Goal: Task Accomplishment & Management: Use online tool/utility

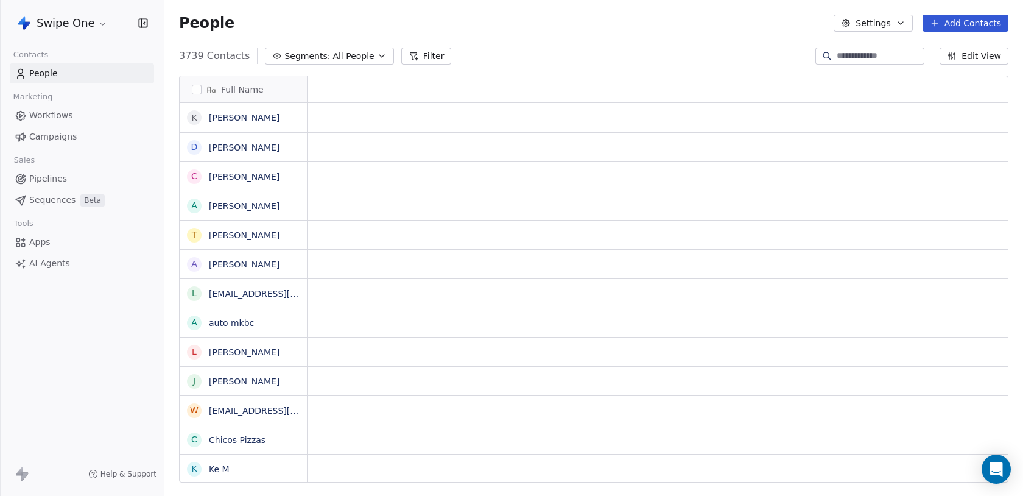
scroll to position [436, 859]
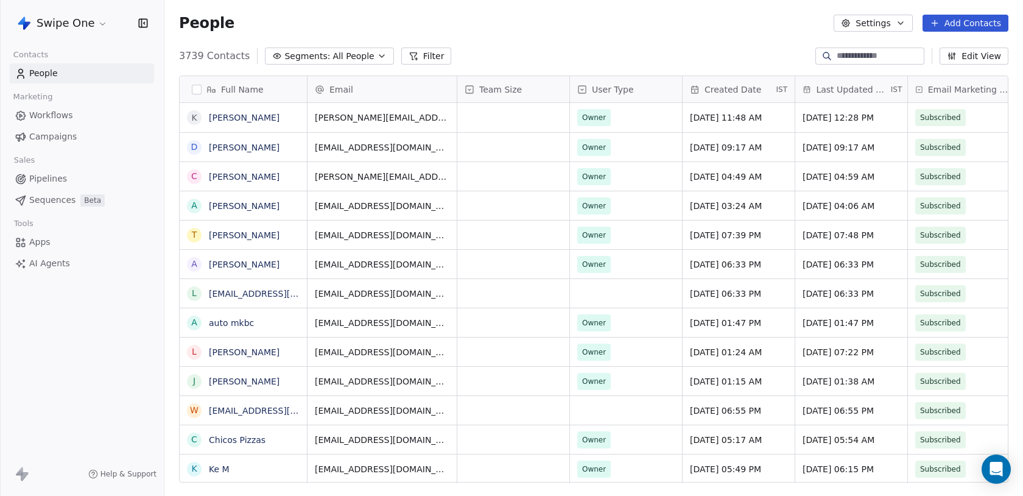
click at [89, 26] on html "Swipe One Contacts People Marketing Workflows Campaigns Sales Pipelines Sequenc…" at bounding box center [511, 248] width 1023 height 496
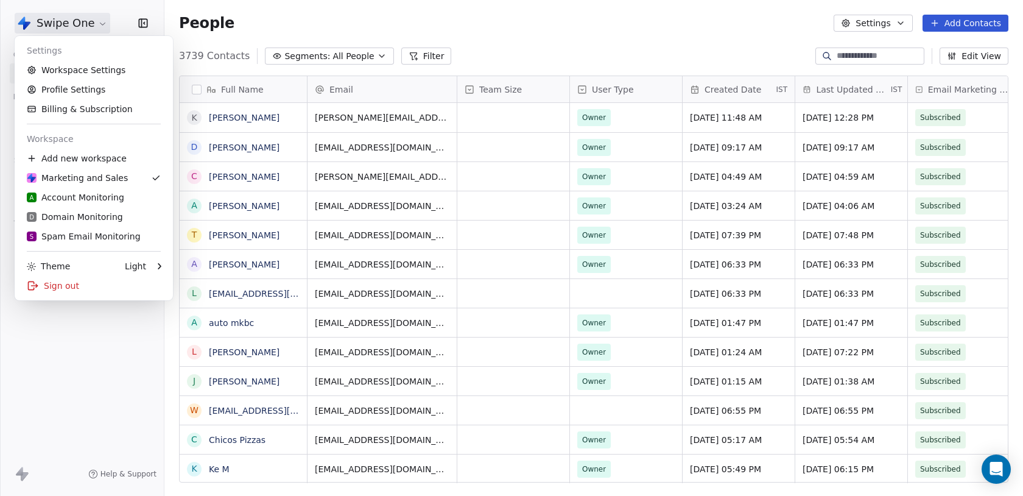
click at [93, 361] on html "Swipe One Contacts People Marketing Workflows Campaigns Sales Pipelines Sequenc…" at bounding box center [511, 248] width 1023 height 496
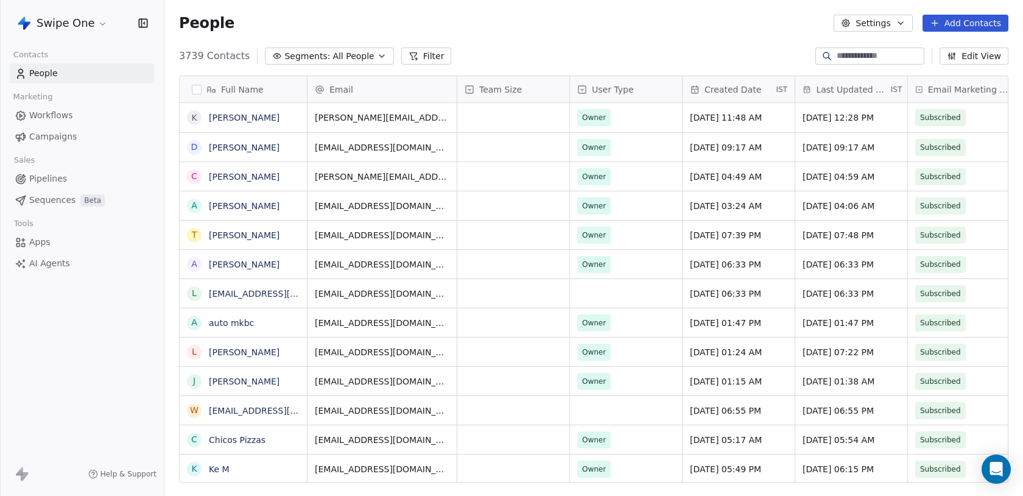
click at [79, 113] on link "Workflows" at bounding box center [82, 115] width 144 height 20
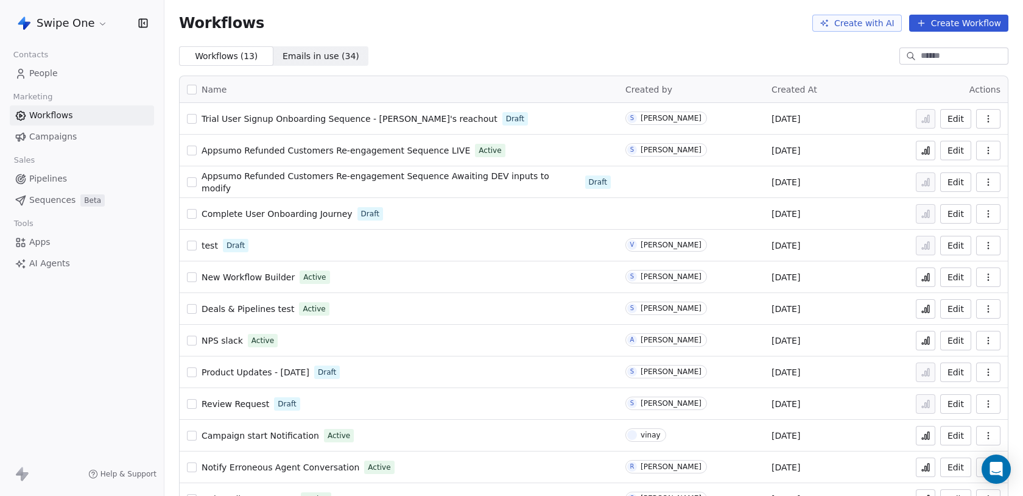
click at [301, 60] on span "Emails in use ( 34 )" at bounding box center [321, 56] width 77 height 13
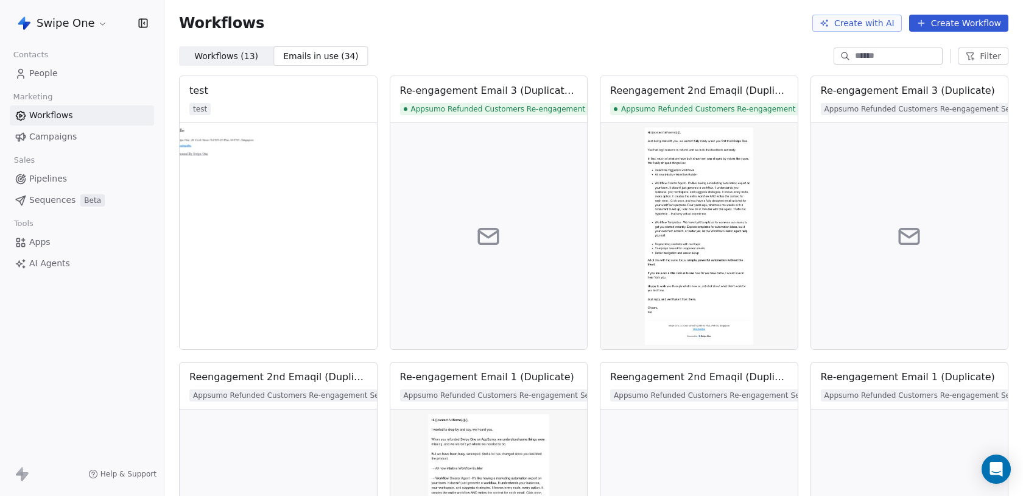
click at [234, 50] on span "Workflows ( 13 )" at bounding box center [226, 56] width 64 height 13
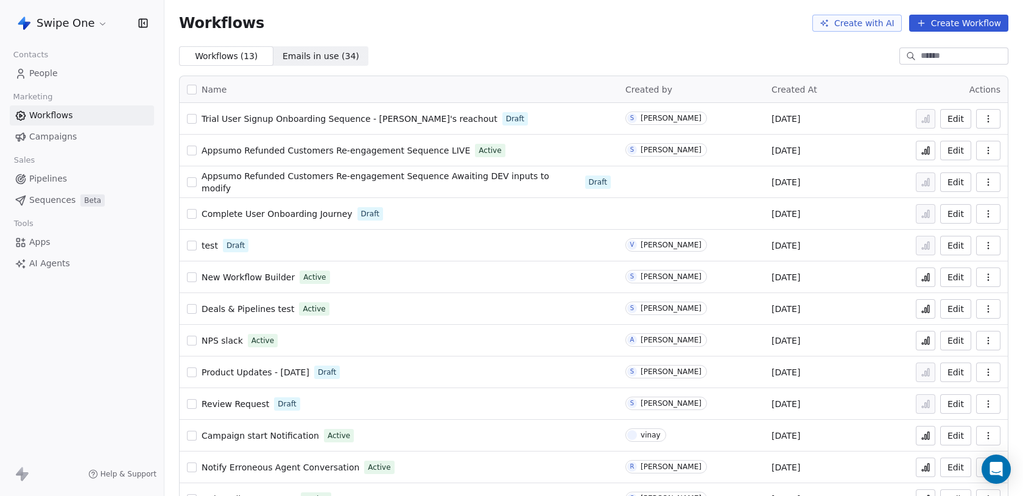
click at [939, 18] on button "Create Workflow" at bounding box center [958, 23] width 99 height 17
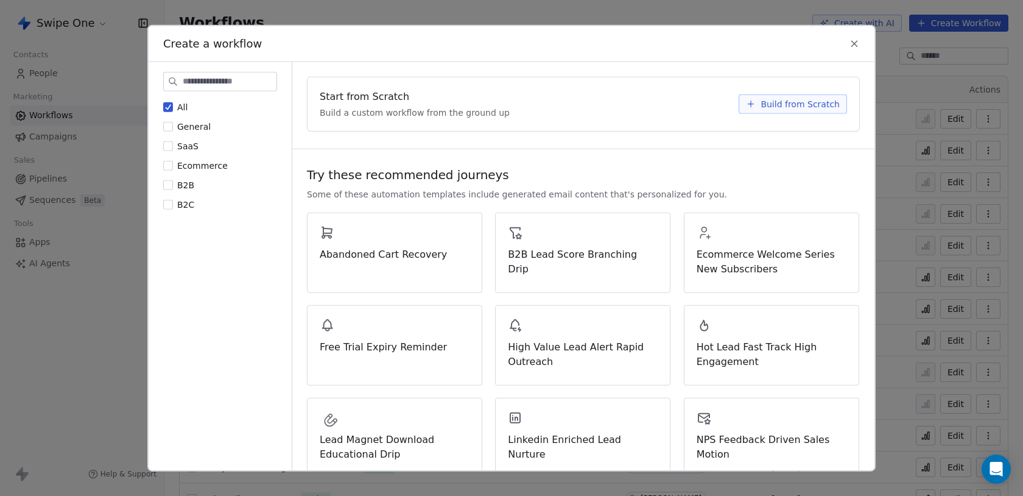
click at [786, 106] on span "Build from Scratch" at bounding box center [800, 104] width 79 height 12
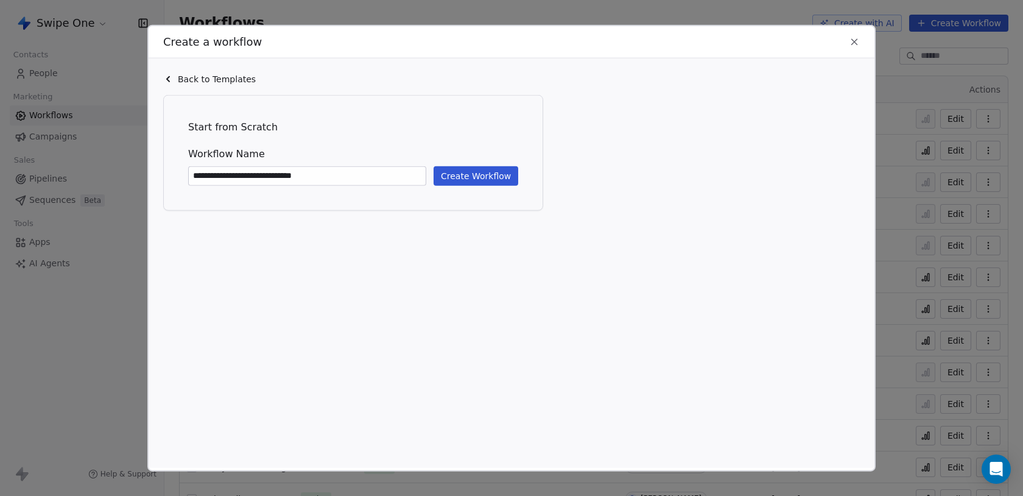
type input "**********"
click at [487, 169] on button "Create Workflow" at bounding box center [476, 175] width 85 height 19
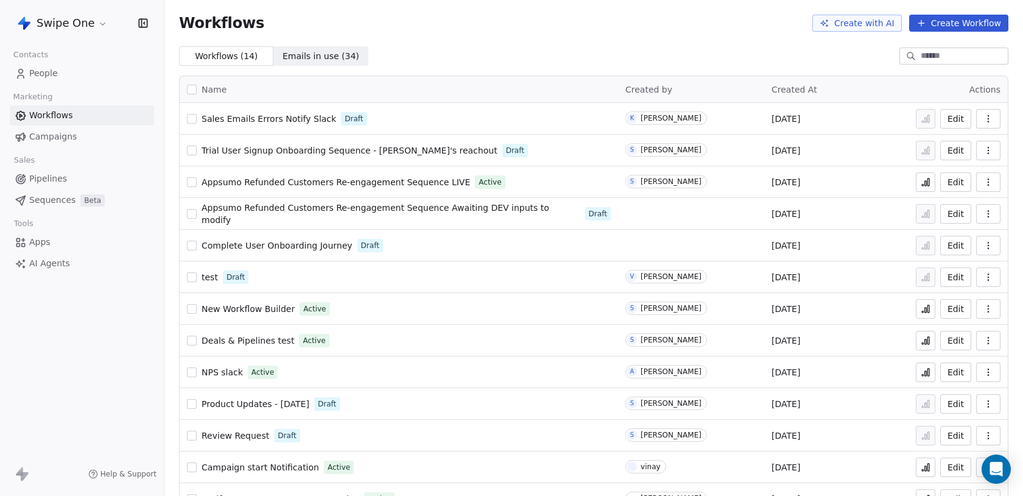
click at [51, 12] on html "Swipe One Contacts People Marketing Workflows Campaigns Sales Pipelines Sequenc…" at bounding box center [511, 248] width 1023 height 496
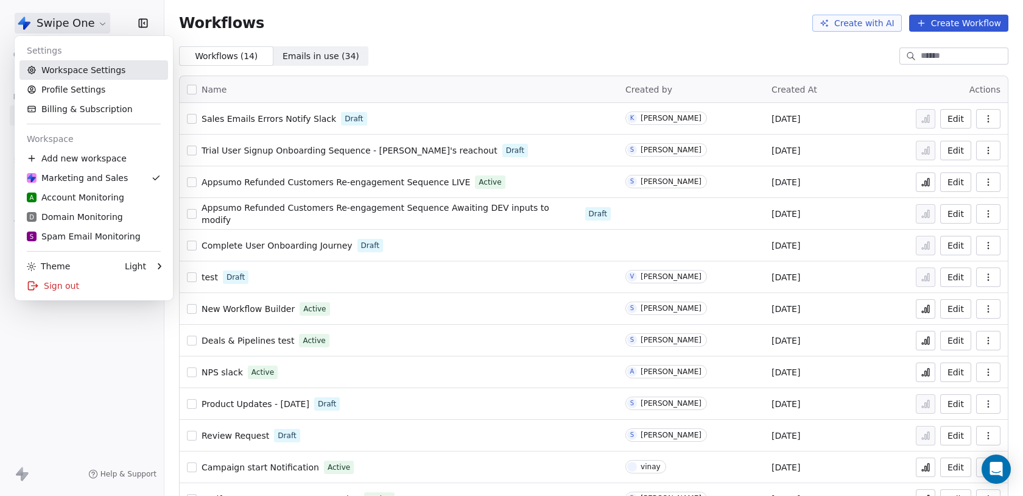
click at [75, 72] on link "Workspace Settings" at bounding box center [93, 69] width 149 height 19
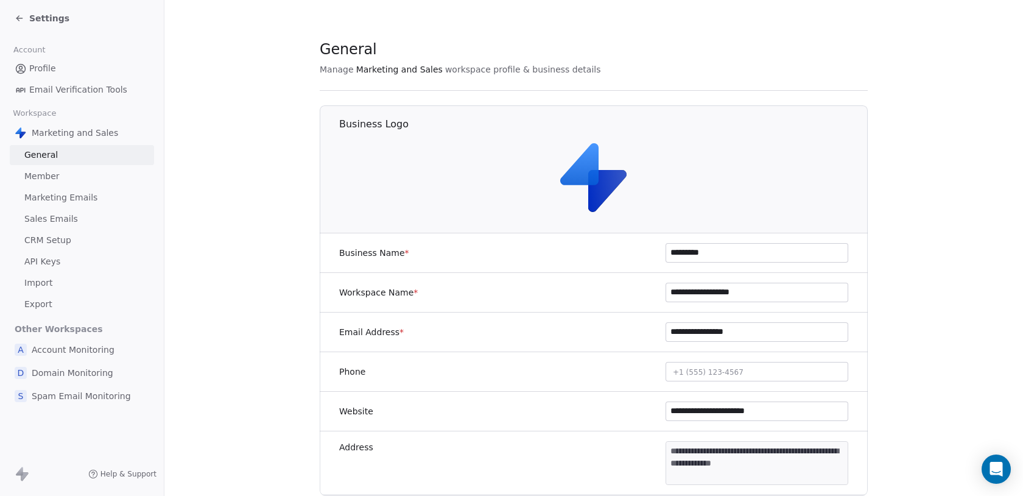
click at [51, 262] on span "API Keys" at bounding box center [42, 261] width 36 height 13
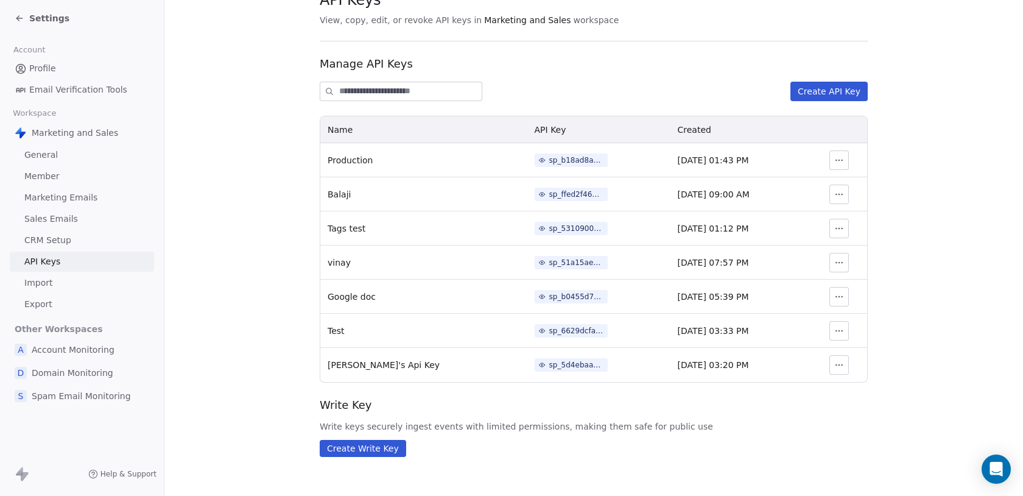
scroll to position [48, 0]
click at [549, 158] on div "sp_b18ad8a1bfa84ad4bd09b8174e2901db" at bounding box center [576, 161] width 55 height 11
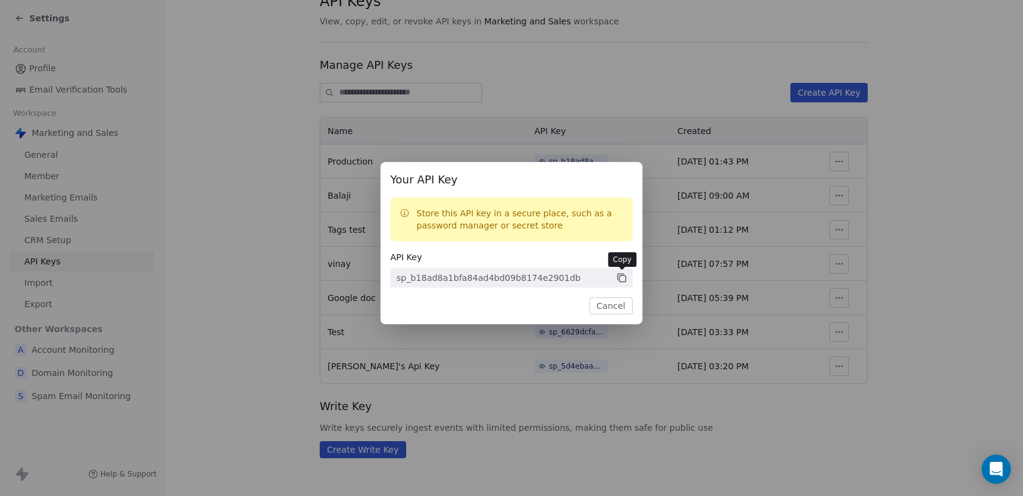
click at [618, 275] on icon at bounding box center [621, 277] width 6 height 6
click at [288, 186] on div "Your API Key Store this API key in a secure place, such as a password manager o…" at bounding box center [511, 248] width 1023 height 211
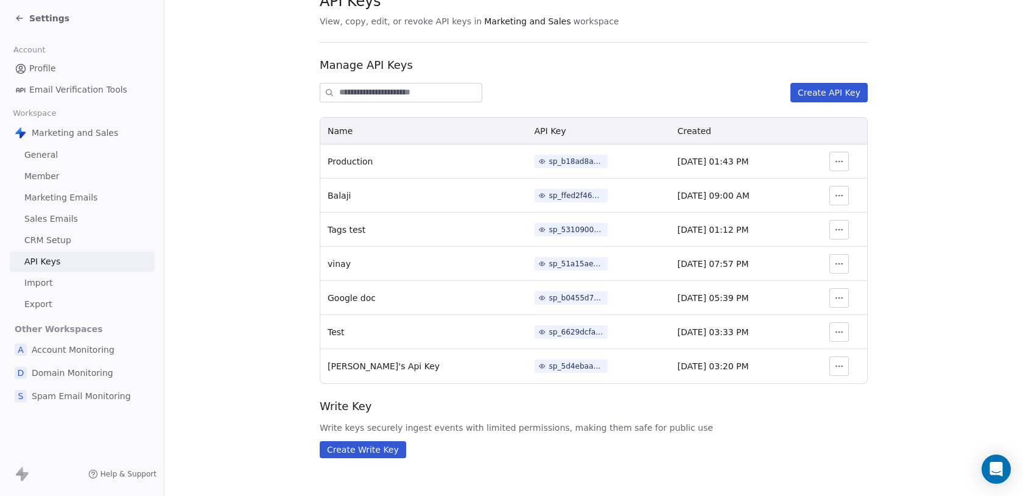
click at [549, 161] on div "sp_b18ad8a1bfa84ad4bd09b8174e2901db" at bounding box center [576, 161] width 55 height 11
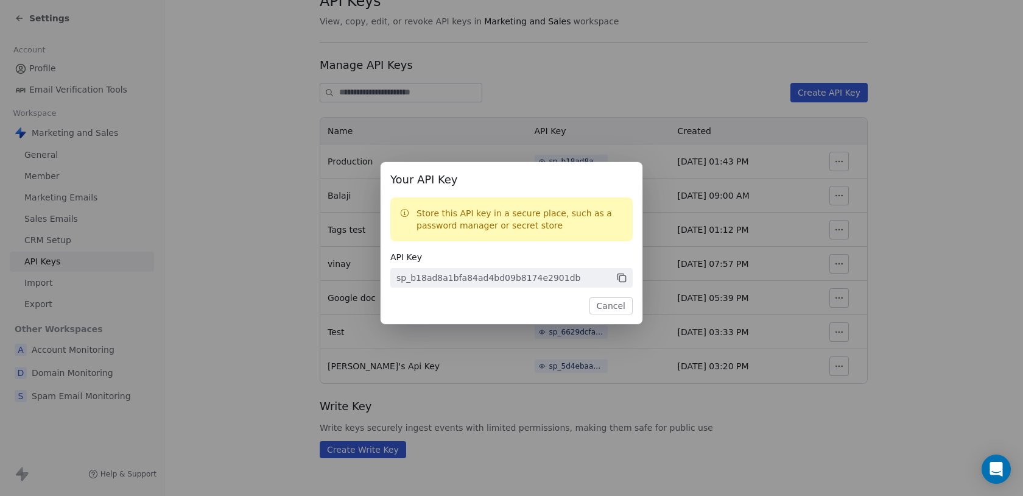
click at [622, 275] on icon at bounding box center [622, 278] width 6 height 6
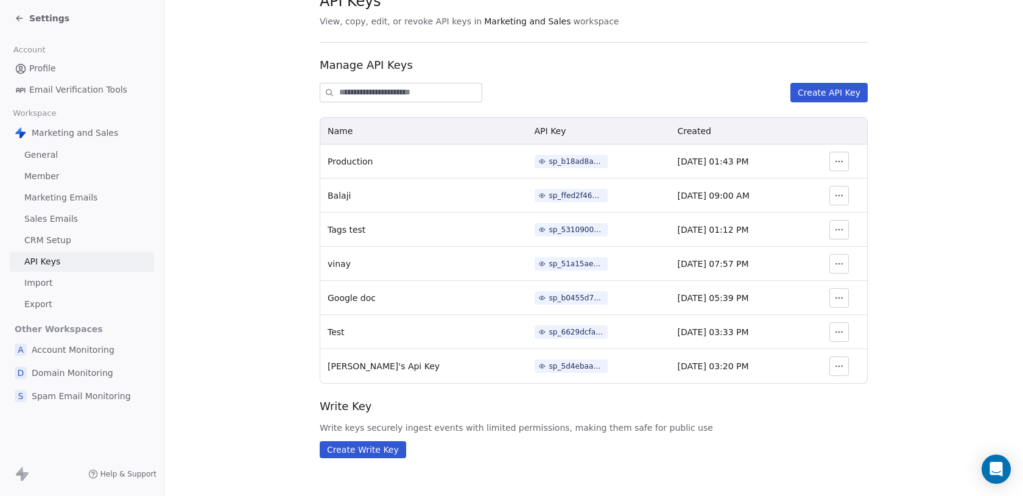
click at [733, 172] on div "Your API Key Store this API key in a secure place, such as a password manager o…" at bounding box center [511, 248] width 1023 height 211
click at [835, 366] on icon "button" at bounding box center [840, 366] width 10 height 10
click at [532, 289] on td "sp_b0455d72c3774c6d8723d29f5a2f9d0b" at bounding box center [599, 298] width 143 height 34
click at [812, 97] on button "Create API Key" at bounding box center [829, 92] width 77 height 19
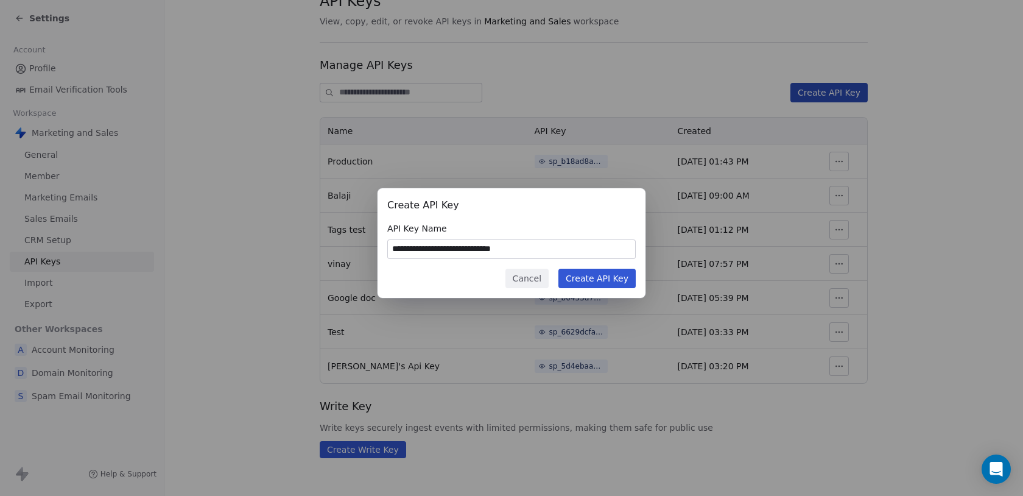
type input "**********"
click at [588, 276] on button "Create API Key" at bounding box center [597, 278] width 77 height 19
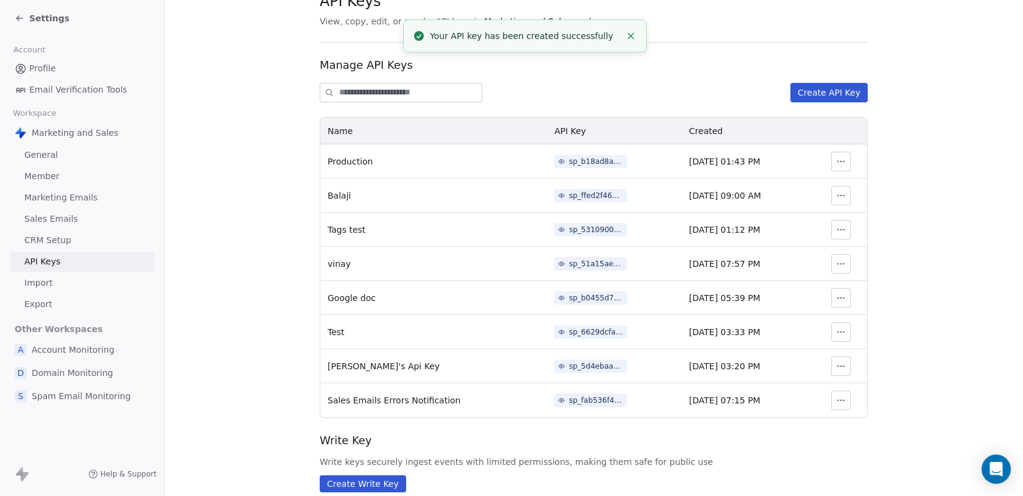
click at [844, 400] on icon "button" at bounding box center [841, 400] width 10 height 10
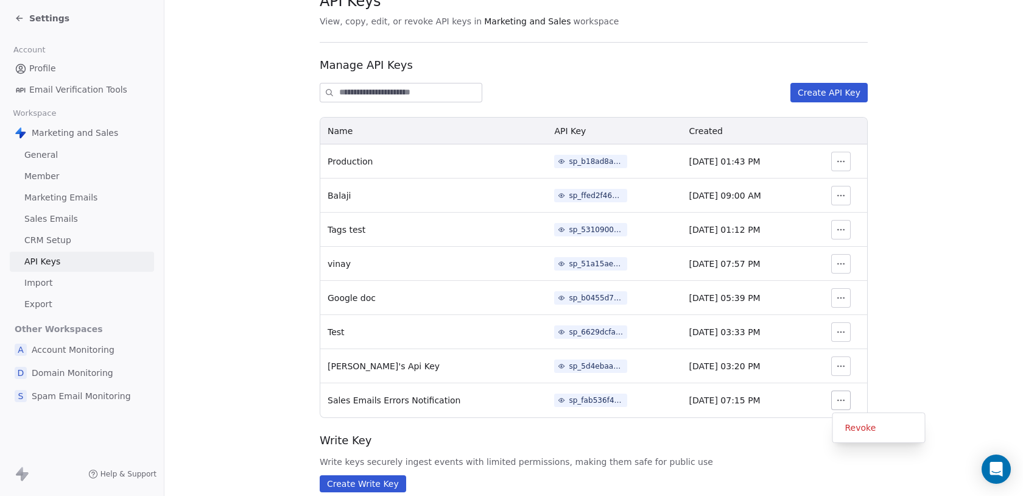
click at [844, 400] on icon "button" at bounding box center [841, 400] width 10 height 10
click at [591, 401] on div "sp_fab536f42b48424eb2cc7fa815076c2c" at bounding box center [596, 400] width 55 height 11
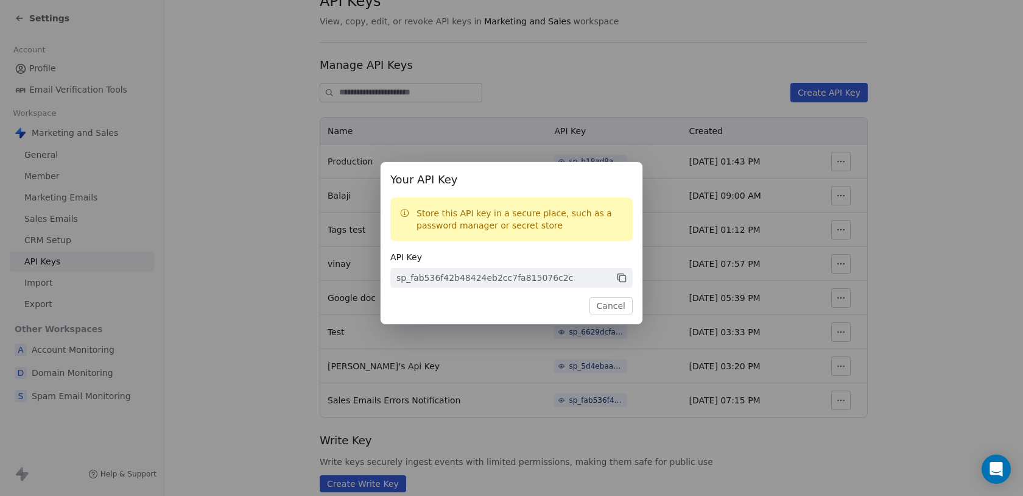
click at [621, 276] on icon at bounding box center [621, 277] width 11 height 11
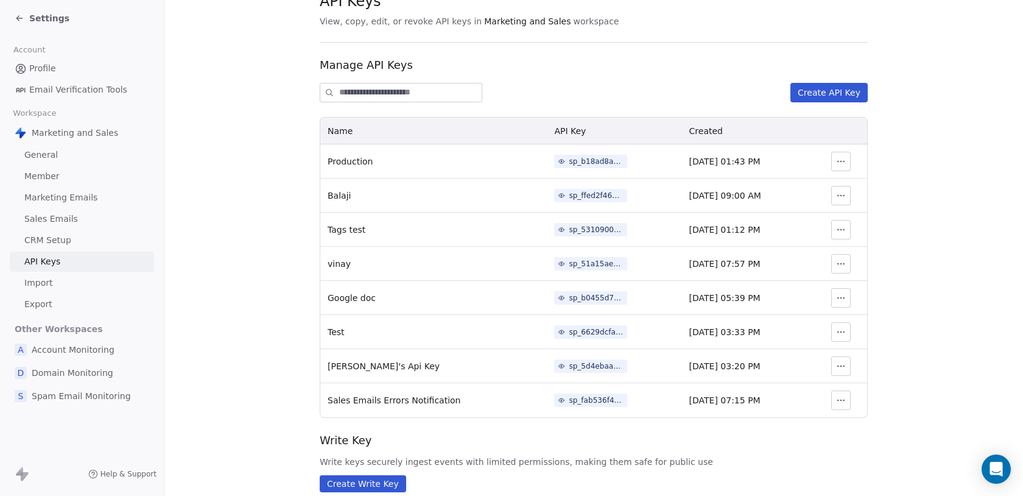
click at [495, 78] on div "Your API Key Store this API key in a secure place, such as a password manager o…" at bounding box center [511, 248] width 1023 height 496
click at [32, 11] on div "Settings" at bounding box center [84, 18] width 139 height 17
click at [32, 19] on span "Settings" at bounding box center [49, 18] width 40 height 12
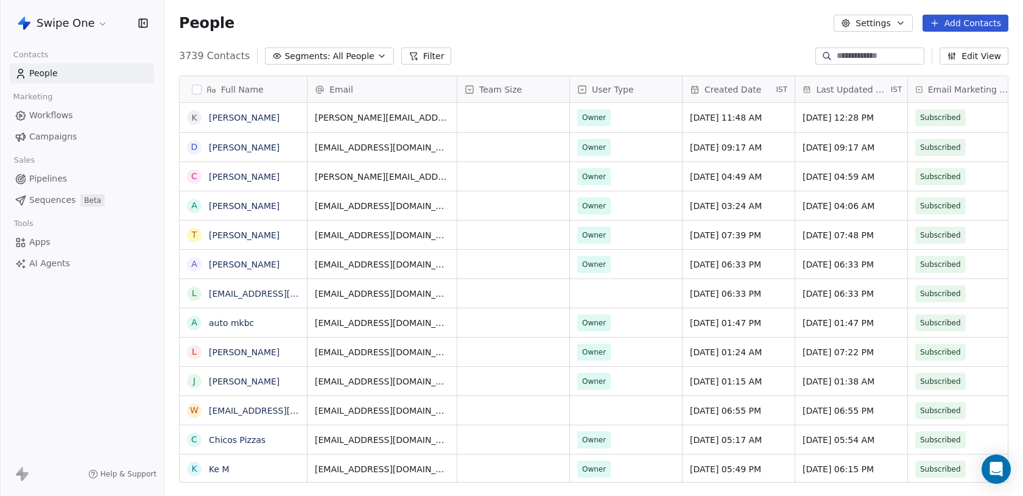
scroll to position [436, 859]
click at [55, 116] on span "Workflows" at bounding box center [51, 115] width 44 height 13
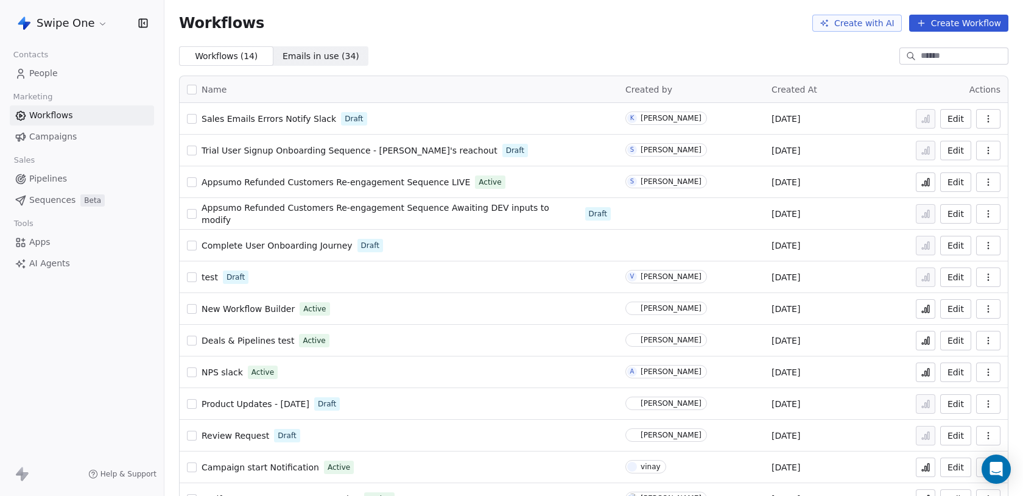
click at [236, 115] on span "Sales Emails Errors Notify Slack" at bounding box center [269, 119] width 135 height 10
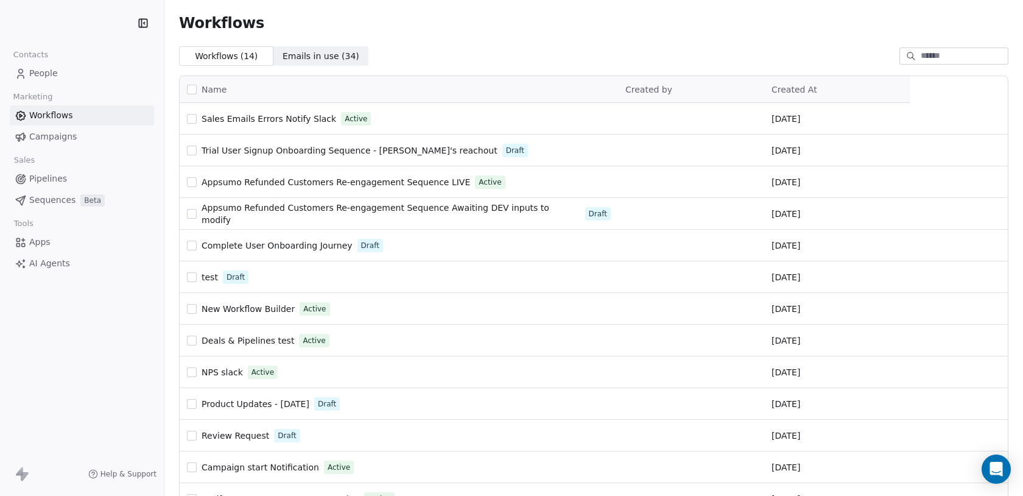
click at [77, 76] on link "People" at bounding box center [82, 73] width 144 height 20
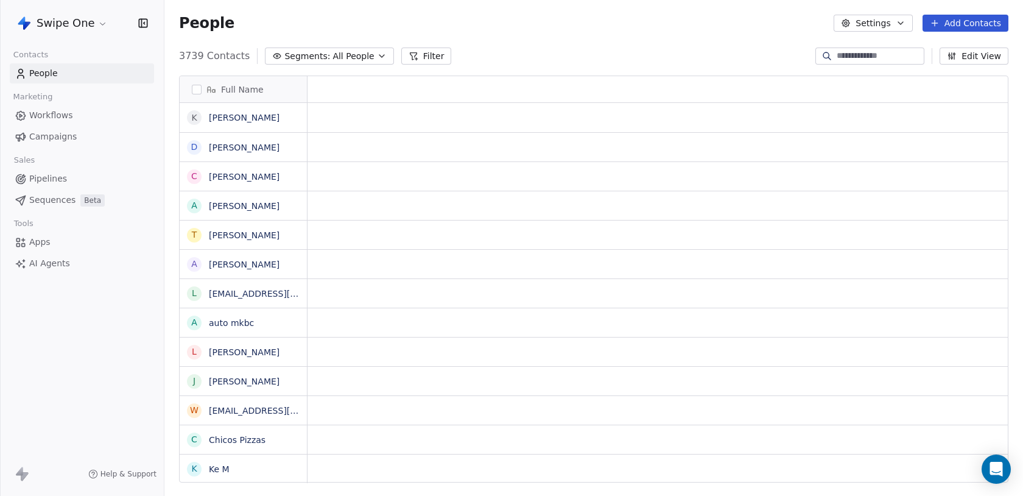
scroll to position [436, 859]
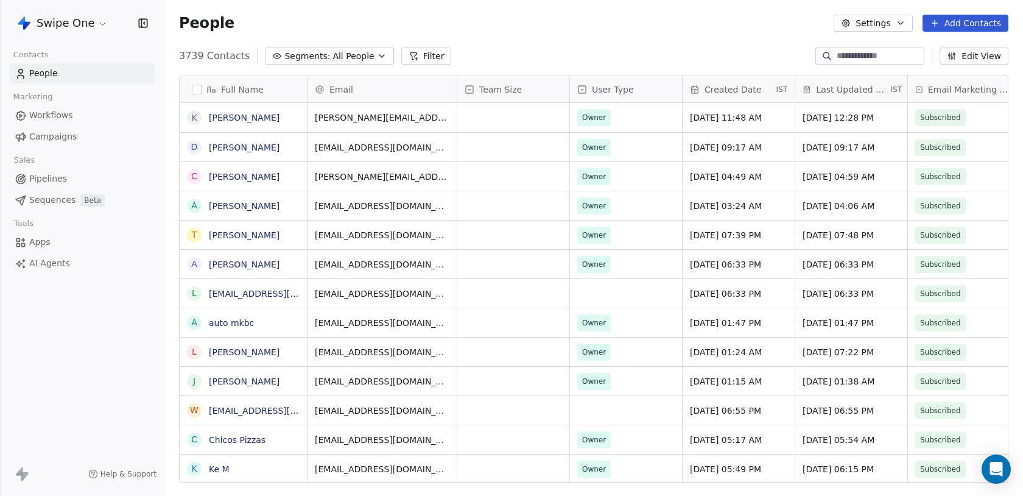
click at [869, 56] on input at bounding box center [879, 56] width 85 height 12
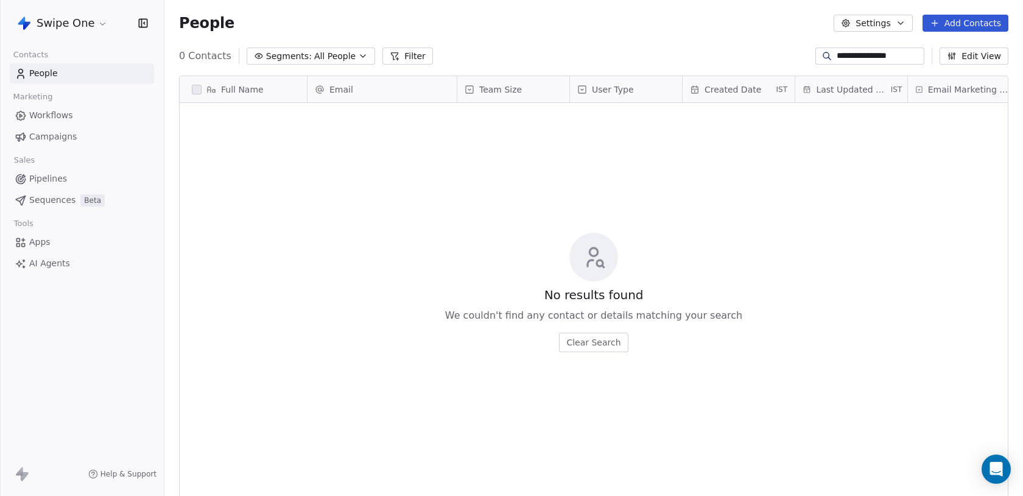
click at [873, 57] on input "**********" at bounding box center [879, 56] width 85 height 12
click at [900, 61] on input "**********" at bounding box center [879, 56] width 85 height 12
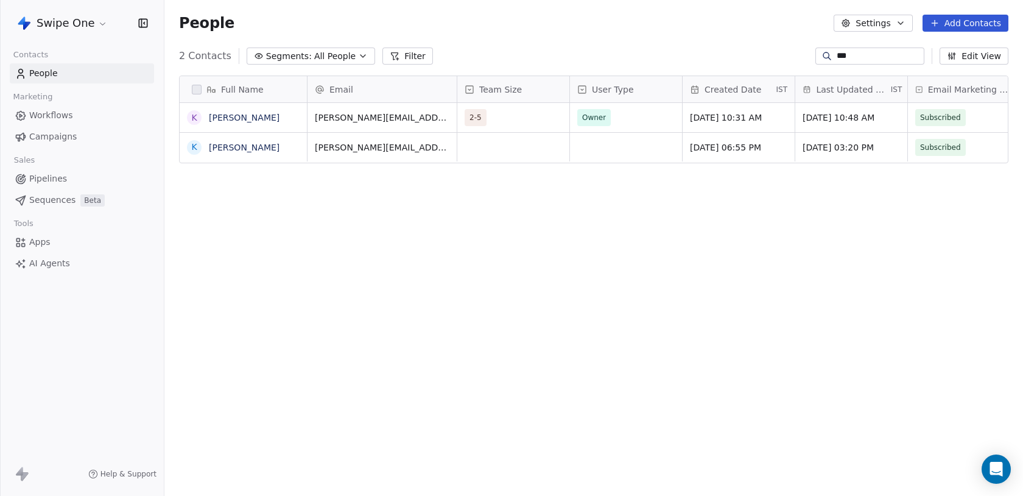
scroll to position [0, 0]
type input "*"
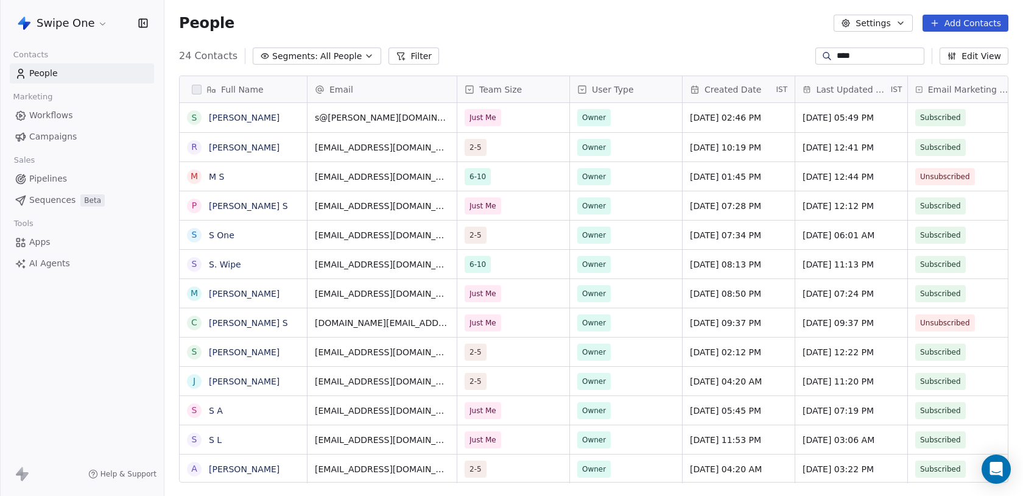
type input "*****"
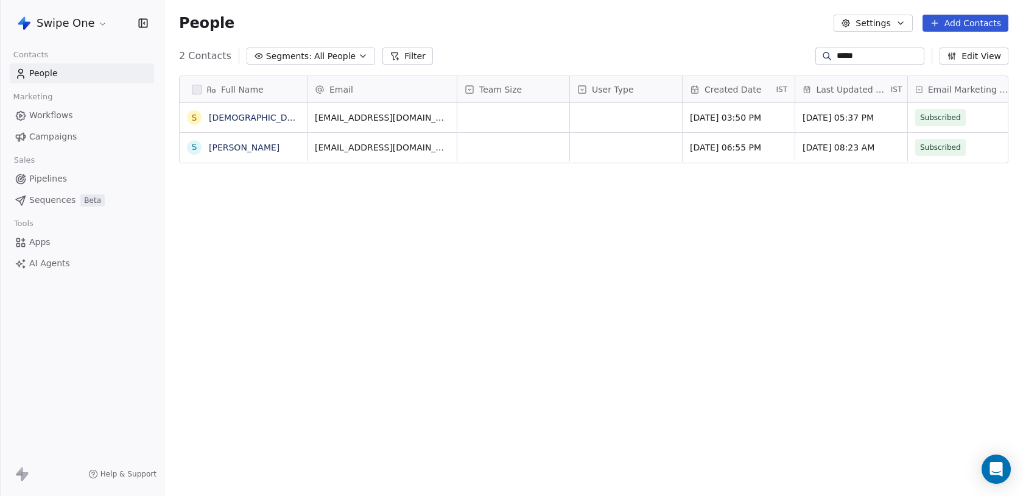
click at [837, 57] on input "*****" at bounding box center [879, 56] width 85 height 12
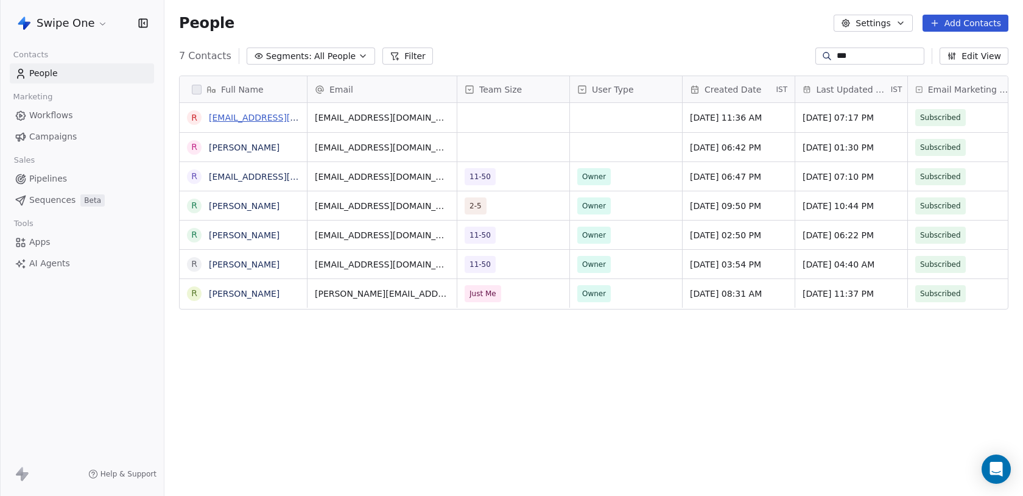
type input "***"
click at [259, 115] on link "ram@swipeone.com" at bounding box center [283, 118] width 149 height 10
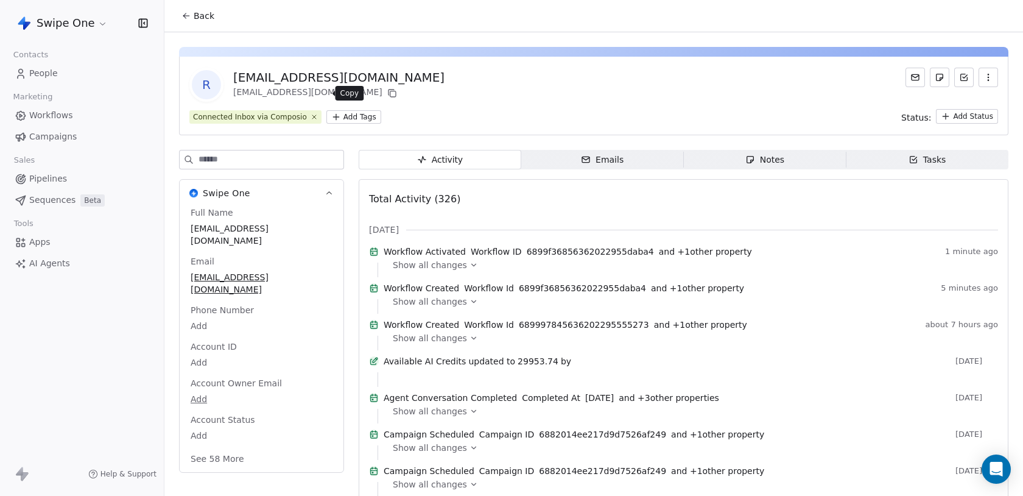
click at [387, 88] on icon at bounding box center [392, 93] width 10 height 10
